Goal: Information Seeking & Learning: Learn about a topic

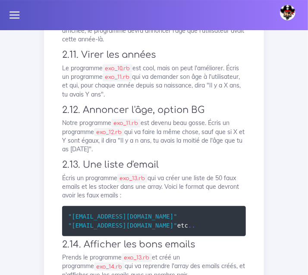
scroll to position [706, 0]
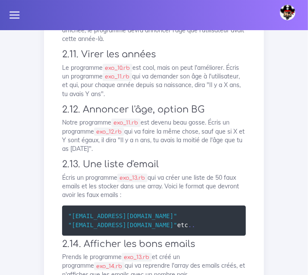
click at [142, 43] on p "Écris un programme exo_10.rb qui demande son année de naissance à l'utilisateur…" at bounding box center [154, 22] width 184 height 44
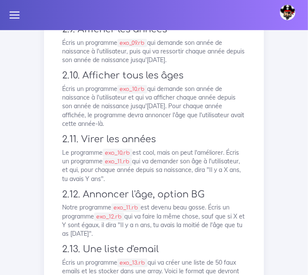
scroll to position [622, 0]
click at [147, 47] on code "exo_09.rb" at bounding box center [132, 42] width 30 height 9
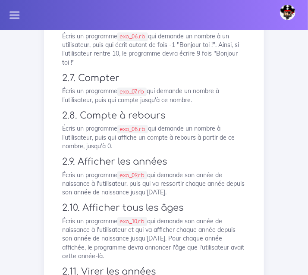
scroll to position [489, 0]
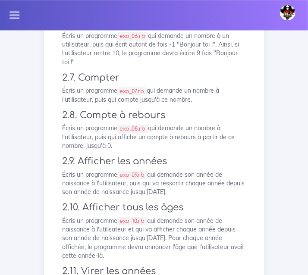
click at [215, 83] on h3 "2.7. Compter" at bounding box center [154, 77] width 184 height 11
click at [241, 83] on h3 "2.7. Compter" at bounding box center [154, 77] width 184 height 11
click at [214, 66] on p "Écris un programme exo_06.rb qui demande un nombre à un utilisateur, puis qui é…" at bounding box center [154, 48] width 184 height 35
click at [177, 83] on h3 "2.7. Compter" at bounding box center [154, 77] width 184 height 11
click at [226, 66] on p "Écris un programme exo_06.rb qui demande un nombre à un utilisateur, puis qui é…" at bounding box center [154, 48] width 184 height 35
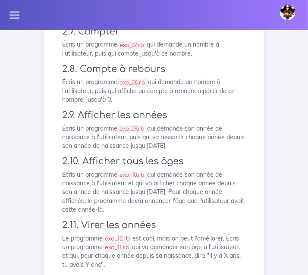
scroll to position [527, 0]
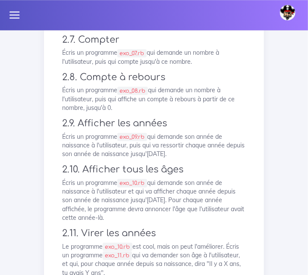
click at [298, 131] on div "Dashboard Les projets Une série d'exercices en Ruby Une série d'exercices en Ru…" at bounding box center [154, 267] width 308 height 1529
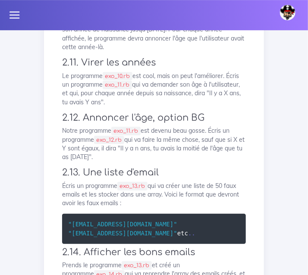
scroll to position [698, 0]
click at [296, 104] on div "Dashboard Les projets Une série d'exercices en Ruby Une série d'exercices en Ru…" at bounding box center [154, 96] width 308 height 1529
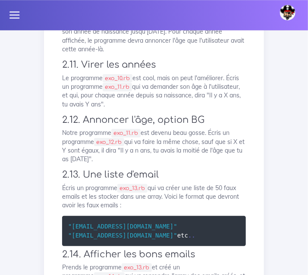
scroll to position [695, 0]
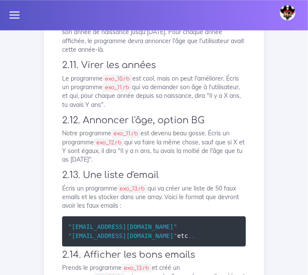
click at [235, 109] on p "Le programme exo_10.rb est cool, mais on peut l'améliorer. Écris un programme e…" at bounding box center [154, 91] width 184 height 35
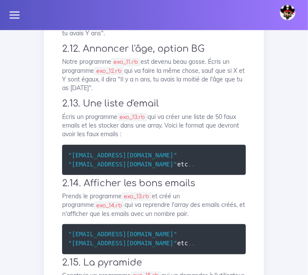
scroll to position [770, 0]
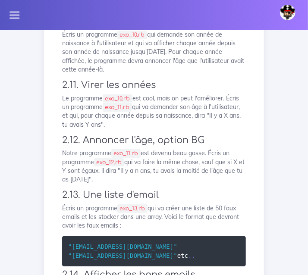
scroll to position [674, 0]
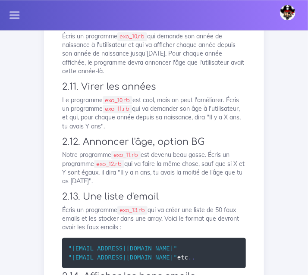
click at [164, 28] on h3 "2.10. Afficher tous les âges" at bounding box center [154, 23] width 184 height 11
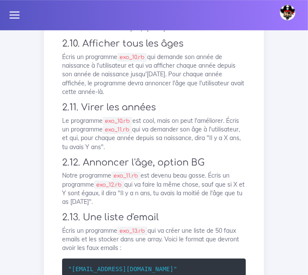
scroll to position [653, 0]
drag, startPoint x: 0, startPoint y: 193, endPoint x: 196, endPoint y: 145, distance: 200.9
click at [196, 145] on div "Une série d'exercices en Ruby Nous allons faire une série d'exercices en Ruby 1…" at bounding box center [154, 144] width 202 height 1399
click at [295, 103] on div "Dashboard Les projets Une série d'exercices en Ruby Une série d'exercices en Ru…" at bounding box center [154, 141] width 308 height 1529
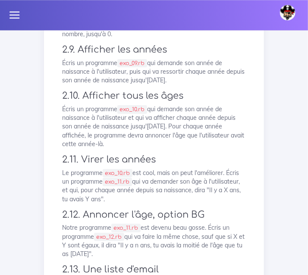
scroll to position [600, 0]
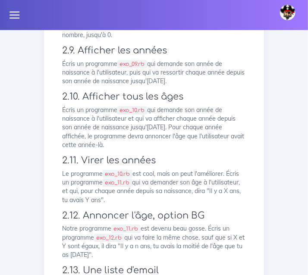
click at [190, 39] on p "Écris un programme exo_08.rb qui demande un nombre à l'utilisateur, puis qui af…" at bounding box center [154, 26] width 184 height 26
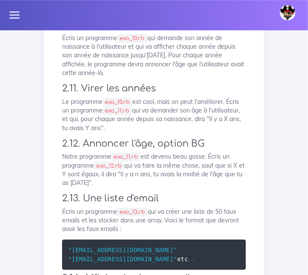
scroll to position [673, 0]
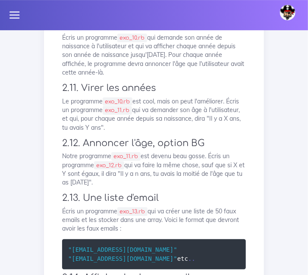
click at [180, 77] on p "Écris un programme exo_10.rb qui demande son année de naissance à l'utilisateur…" at bounding box center [154, 55] width 184 height 44
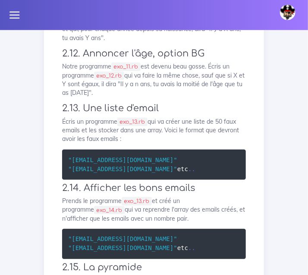
scroll to position [763, 0]
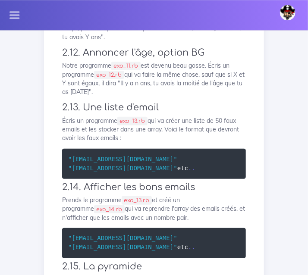
click at [198, 41] on p "Le programme exo_10.rb est cool, mais on peut l'améliorer. Écris un programme e…" at bounding box center [154, 23] width 184 height 35
drag, startPoint x: 152, startPoint y: 123, endPoint x: 128, endPoint y: 124, distance: 24.1
click at [128, 24] on code "exo_11.rb" at bounding box center [117, 20] width 29 height 9
copy code "exo_11.rb"
click at [215, 41] on p "Le programme exo_10.rb est cool, mais on peut l'améliorer. Écris un programme e…" at bounding box center [154, 23] width 184 height 35
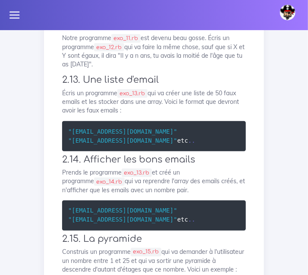
scroll to position [794, 0]
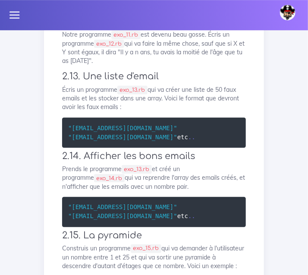
click at [238, 27] on h3 "2.12. Annoncer l'âge, option BG" at bounding box center [154, 21] width 184 height 11
click at [179, 125] on div "Une série d'exercices en Ruby Nous allons faire une série d'exercices en Ruby 1…" at bounding box center [154, 3] width 202 height 1399
click at [175, 121] on div "Une série d'exercices en Ruby Nous allons faire une série d'exercices en Ruby 1…" at bounding box center [154, 3] width 202 height 1399
click at [296, 68] on div "Dashboard Les projets Une série d'exercices en Ruby Une série d'exercices en Ru…" at bounding box center [154, 0] width 308 height 1529
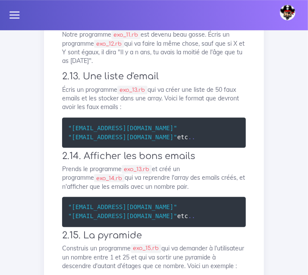
click at [297, 134] on div "Dashboard Les projets Une série d'exercices en Ruby Une série d'exercices en Ru…" at bounding box center [154, 0] width 308 height 1529
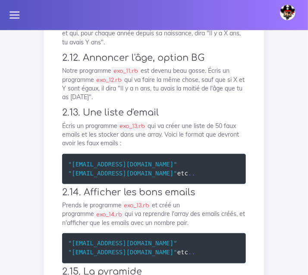
scroll to position [757, 0]
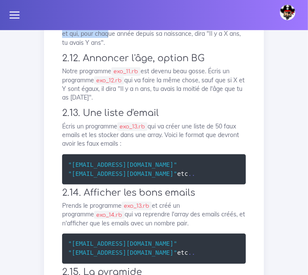
drag, startPoint x: 146, startPoint y: 135, endPoint x: 93, endPoint y: 125, distance: 54.8
click at [93, 47] on p "Le programme exo_10.rb est cool, mais on peut l'améliorer. Écris un programme e…" at bounding box center [154, 29] width 184 height 35
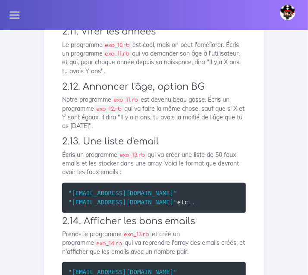
scroll to position [730, 0]
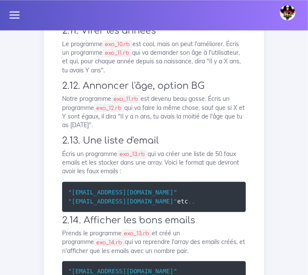
click at [154, 36] on h3 "2.11. Virer les années" at bounding box center [154, 30] width 184 height 11
click at [174, 36] on h3 "2.11. Virer les années" at bounding box center [154, 30] width 184 height 11
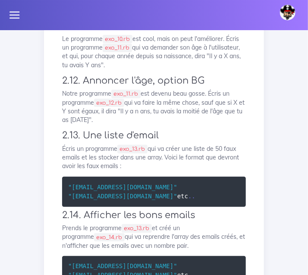
scroll to position [734, 0]
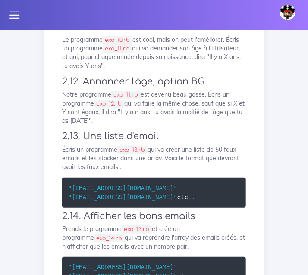
click at [178, 70] on p "Le programme exo_10.rb est cool, mais on peut l'améliorer. Écris un programme e…" at bounding box center [154, 52] width 184 height 35
drag, startPoint x: 78, startPoint y: 173, endPoint x: 158, endPoint y: 174, distance: 80.2
click at [158, 70] on p "Le programme exo_10.rb est cool, mais on peut l'améliorer. Écris un programme e…" at bounding box center [154, 52] width 184 height 35
copy p "Il y a X ans, tu avais Y ans"
click at [201, 70] on p "Le programme exo_10.rb est cool, mais on peut l'améliorer. Écris un programme e…" at bounding box center [154, 52] width 184 height 35
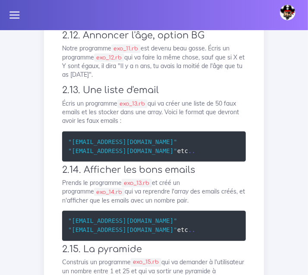
scroll to position [751, 0]
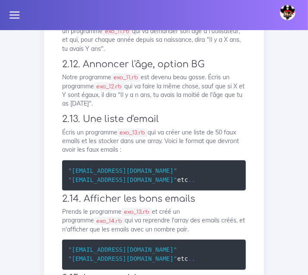
click at [190, 53] on p "Le programme exo_10.rb est cool, mais on peut l'améliorer. Écris un programme e…" at bounding box center [154, 35] width 184 height 35
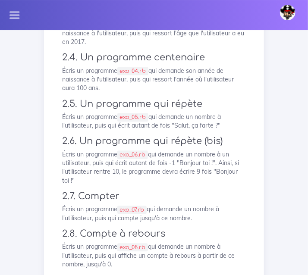
scroll to position [372, 0]
